Goal: Contribute content: Add original content to the website for others to see

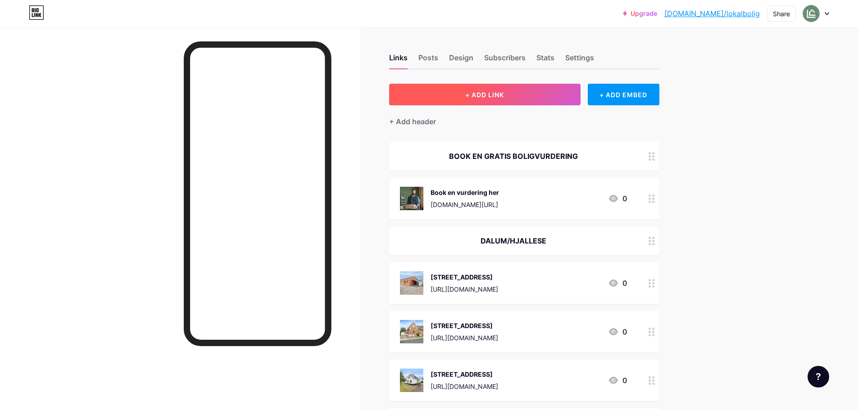
click at [545, 86] on button "+ ADD LINK" at bounding box center [484, 95] width 191 height 22
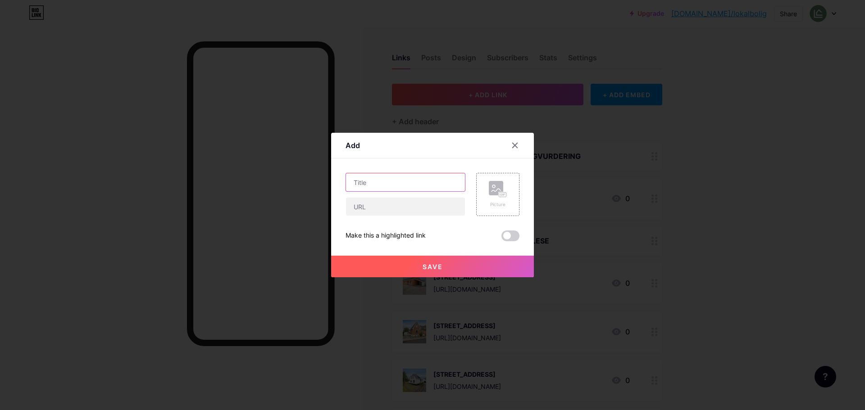
click at [390, 174] on input "text" at bounding box center [405, 182] width 119 height 18
click at [412, 179] on input "text" at bounding box center [405, 182] width 119 height 18
paste input "[STREET_ADDRESS]"
type input "[STREET_ADDRESS]"
click at [404, 214] on input "text" at bounding box center [405, 207] width 119 height 18
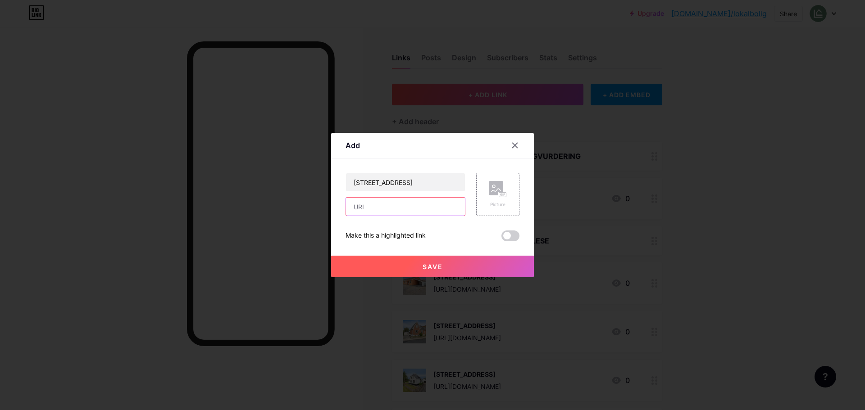
paste input "[URL][DOMAIN_NAME]"
type input "[URL][DOMAIN_NAME]"
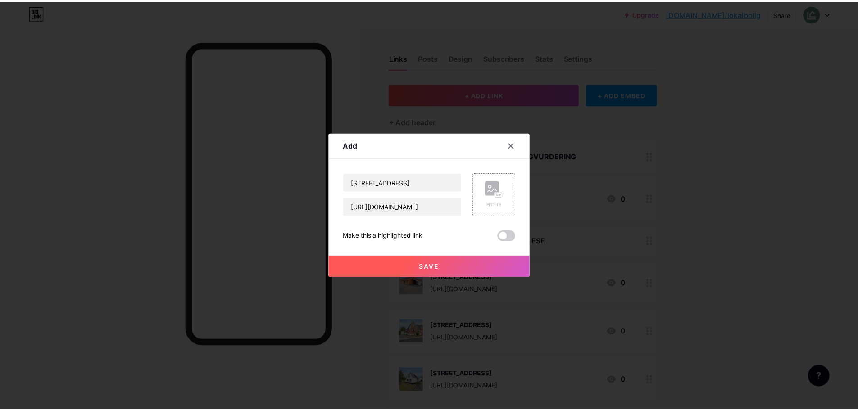
scroll to position [0, 0]
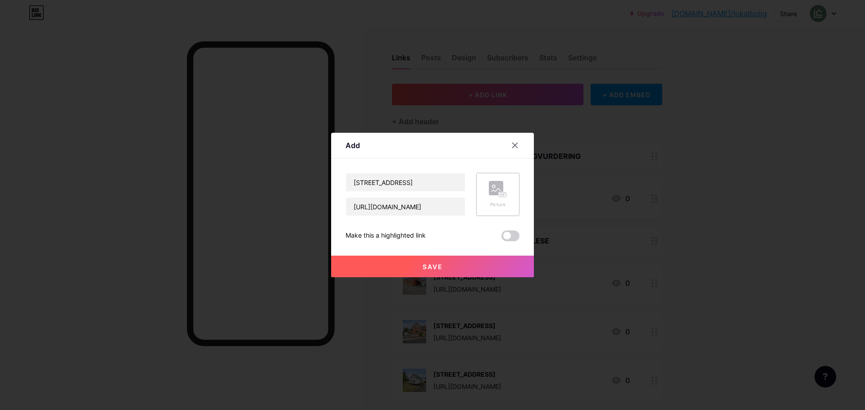
click at [492, 200] on div "Picture" at bounding box center [498, 194] width 18 height 27
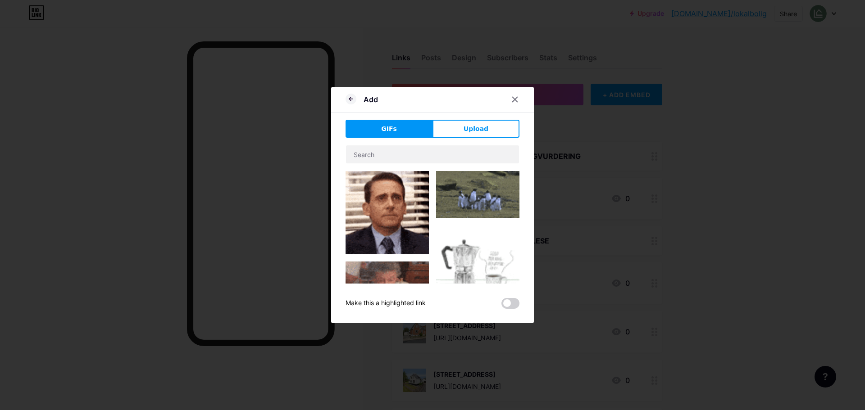
click at [481, 140] on div "GIFs Upload Content YouTube Play YouTube video without leaving your page. ADD V…" at bounding box center [432, 214] width 174 height 189
click at [482, 132] on span "Upload" at bounding box center [475, 128] width 25 height 9
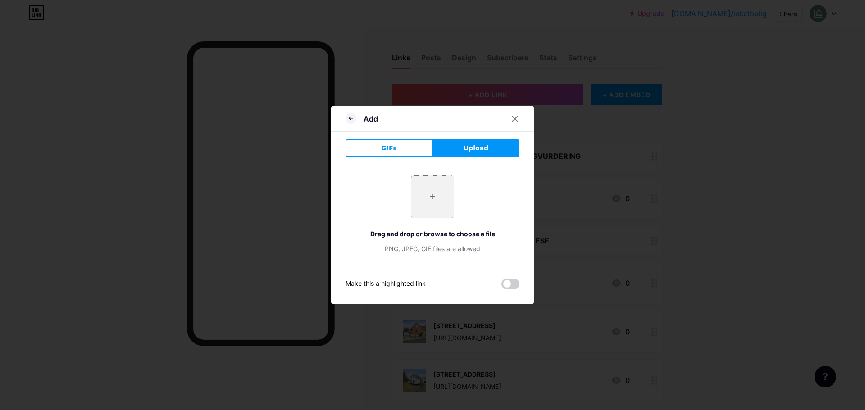
click at [435, 202] on input "file" at bounding box center [432, 197] width 42 height 42
type input "C:\fakepath\DSC06381.webp"
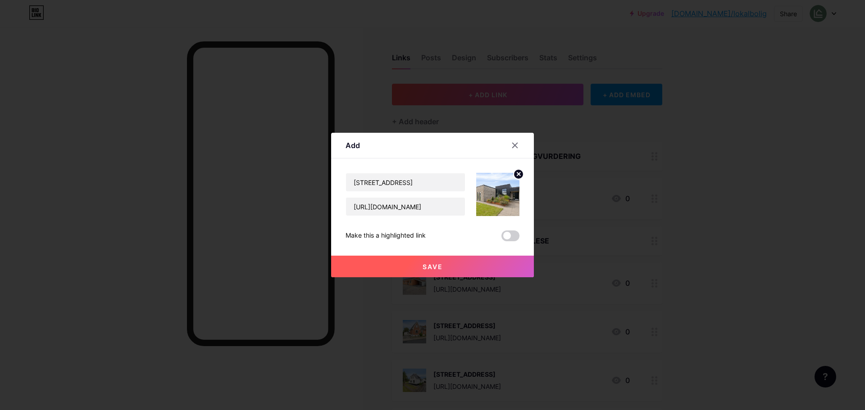
click at [457, 265] on button "Save" at bounding box center [432, 267] width 203 height 22
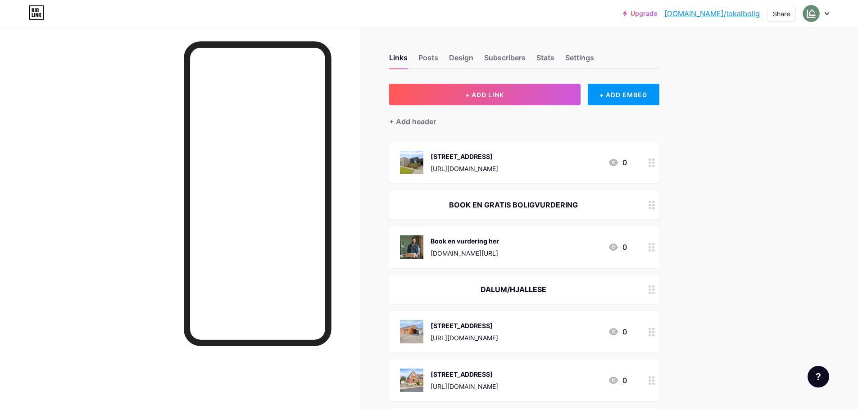
drag, startPoint x: 644, startPoint y: 154, endPoint x: 648, endPoint y: 253, distance: 98.7
